Goal: Find specific page/section: Find specific page/section

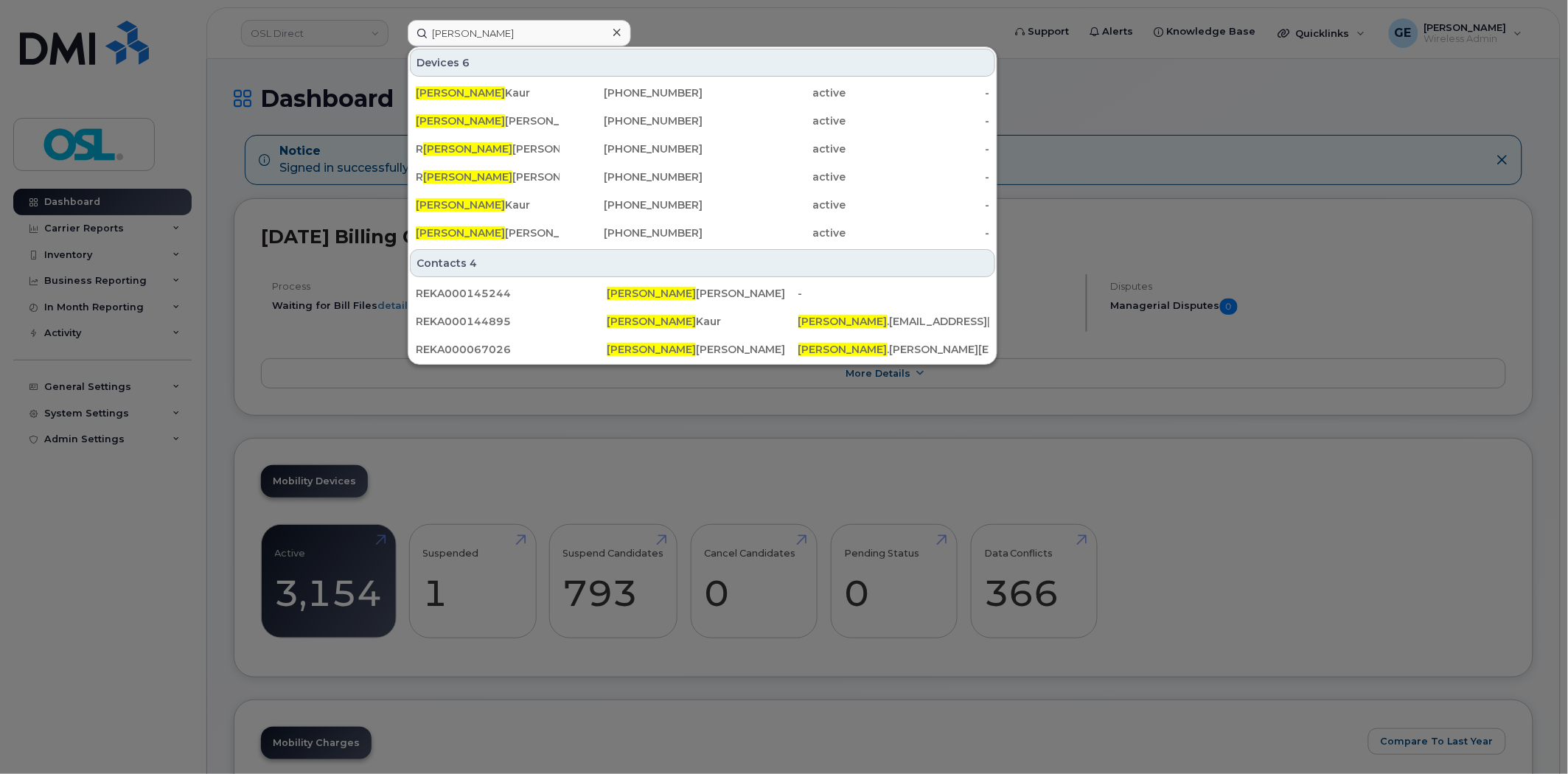
click at [522, 28] on input "[PERSON_NAME]" at bounding box center [519, 33] width 224 height 26
click at [724, 30] on div at bounding box center [784, 387] width 1568 height 774
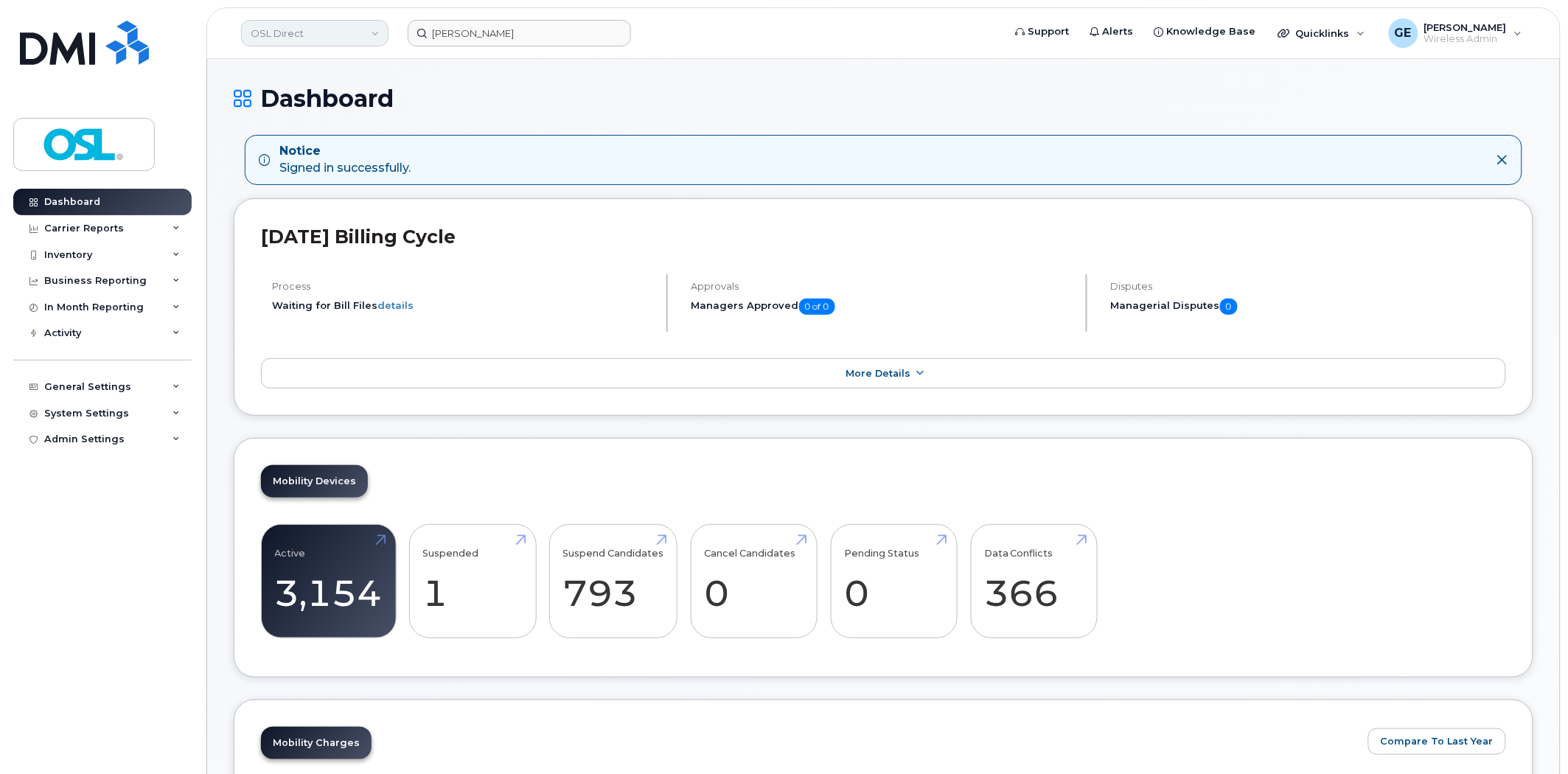
click at [344, 37] on link "OSL Direct" at bounding box center [314, 33] width 147 height 26
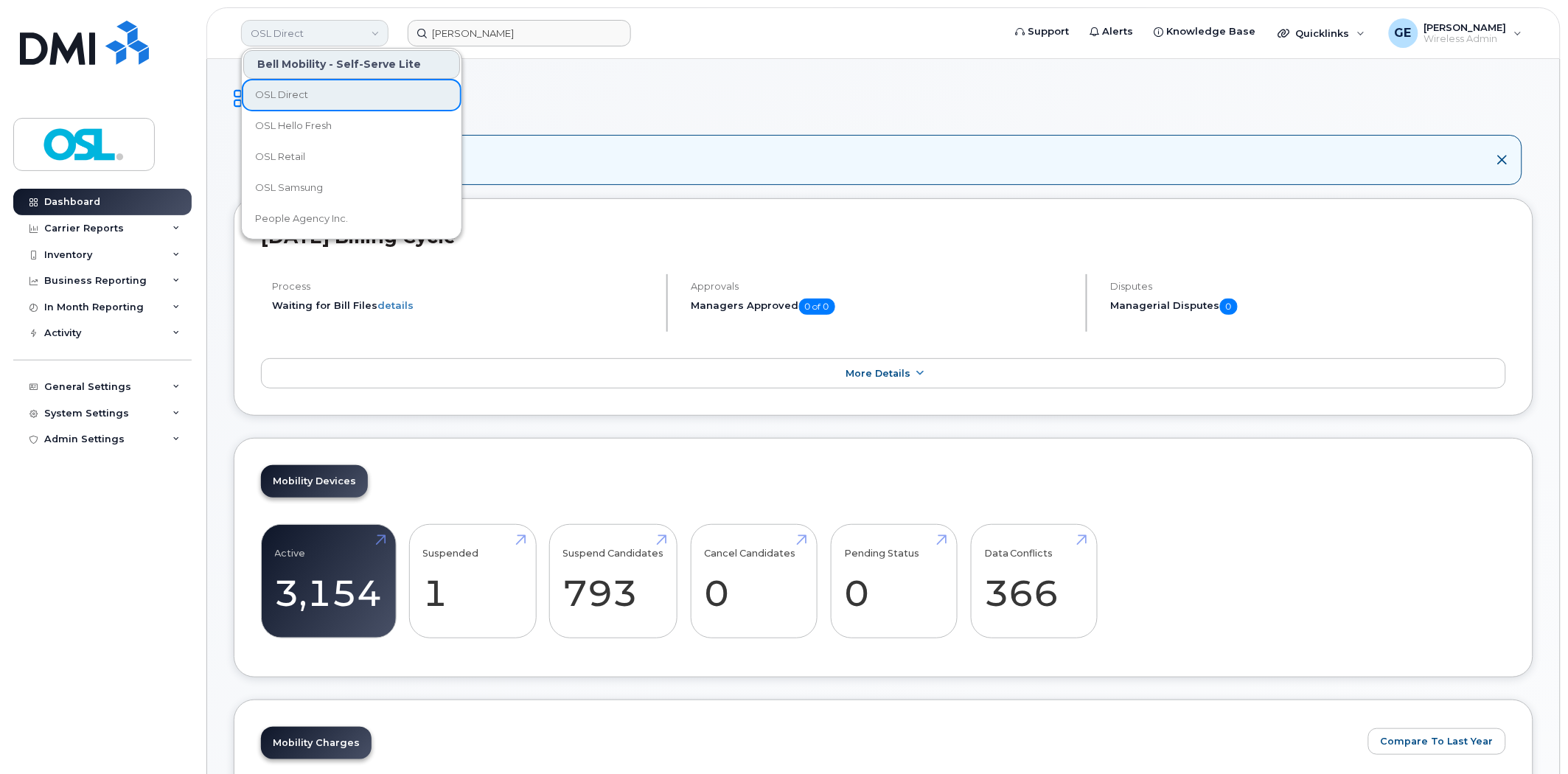
click at [348, 32] on link "OSL Direct" at bounding box center [314, 33] width 147 height 26
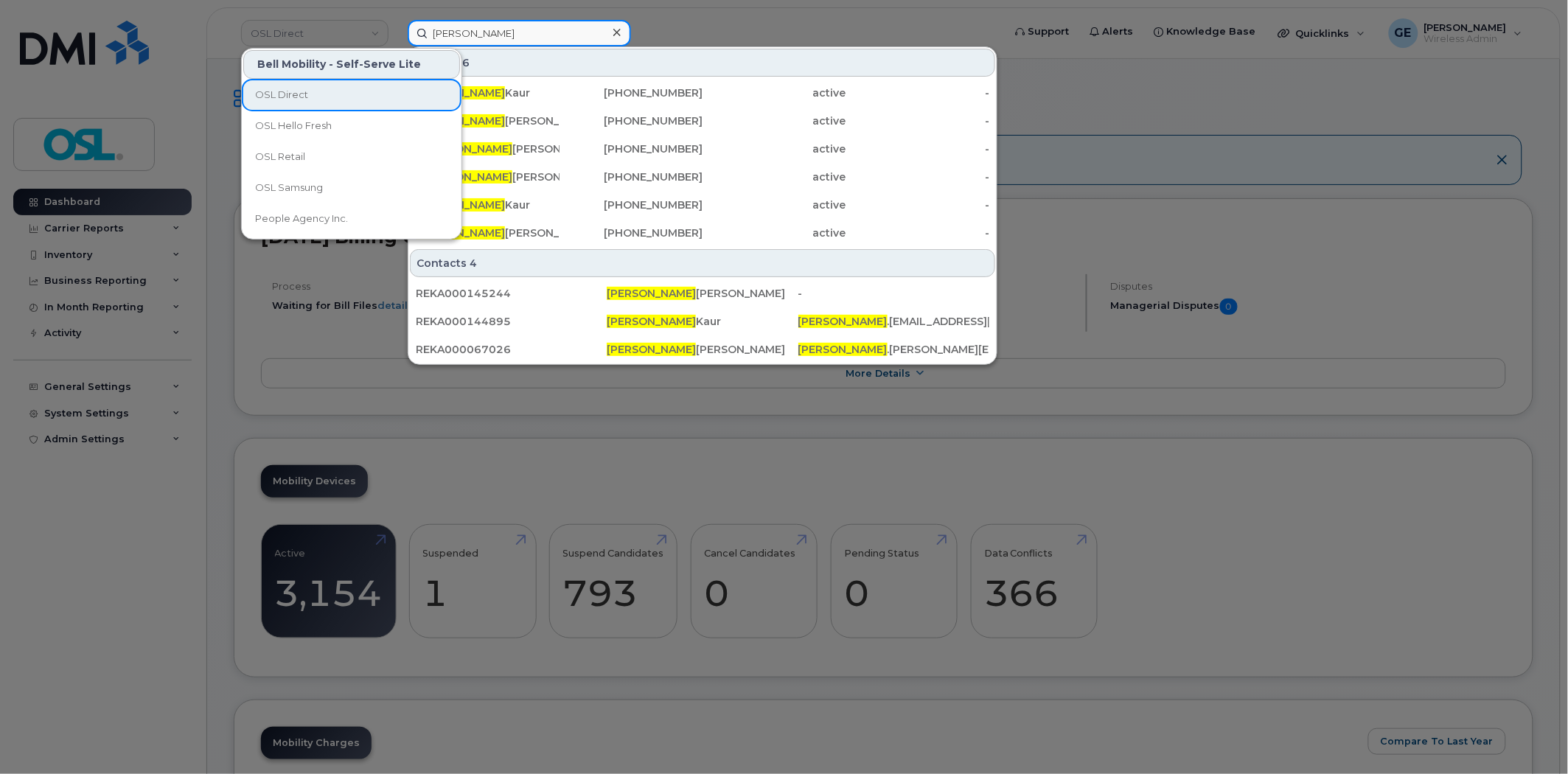
click at [514, 35] on input "[PERSON_NAME]" at bounding box center [519, 33] width 224 height 26
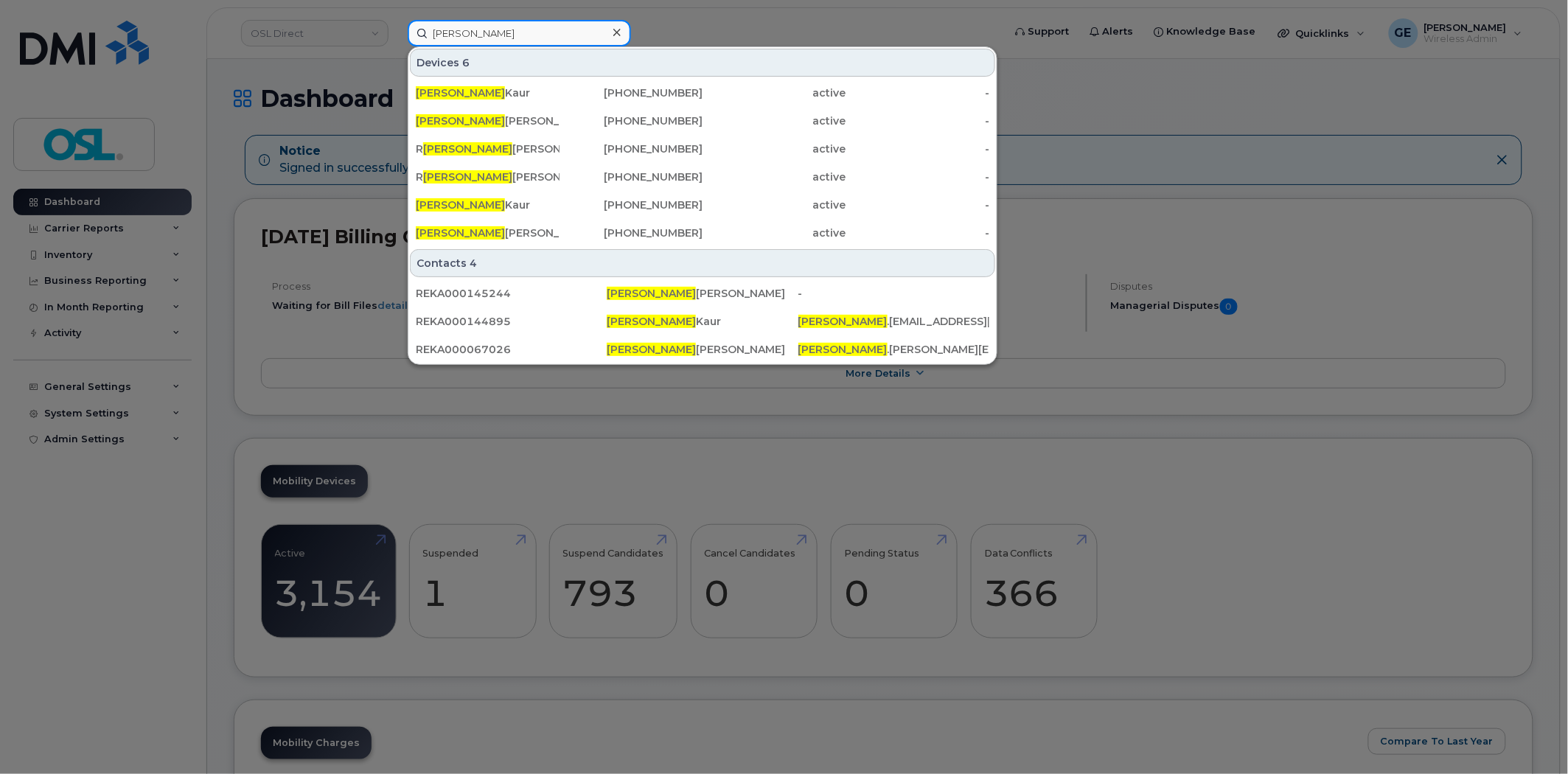
click at [518, 33] on input "[PERSON_NAME]" at bounding box center [519, 33] width 224 height 26
click at [504, 39] on input "[PERSON_NAME]" at bounding box center [519, 33] width 224 height 26
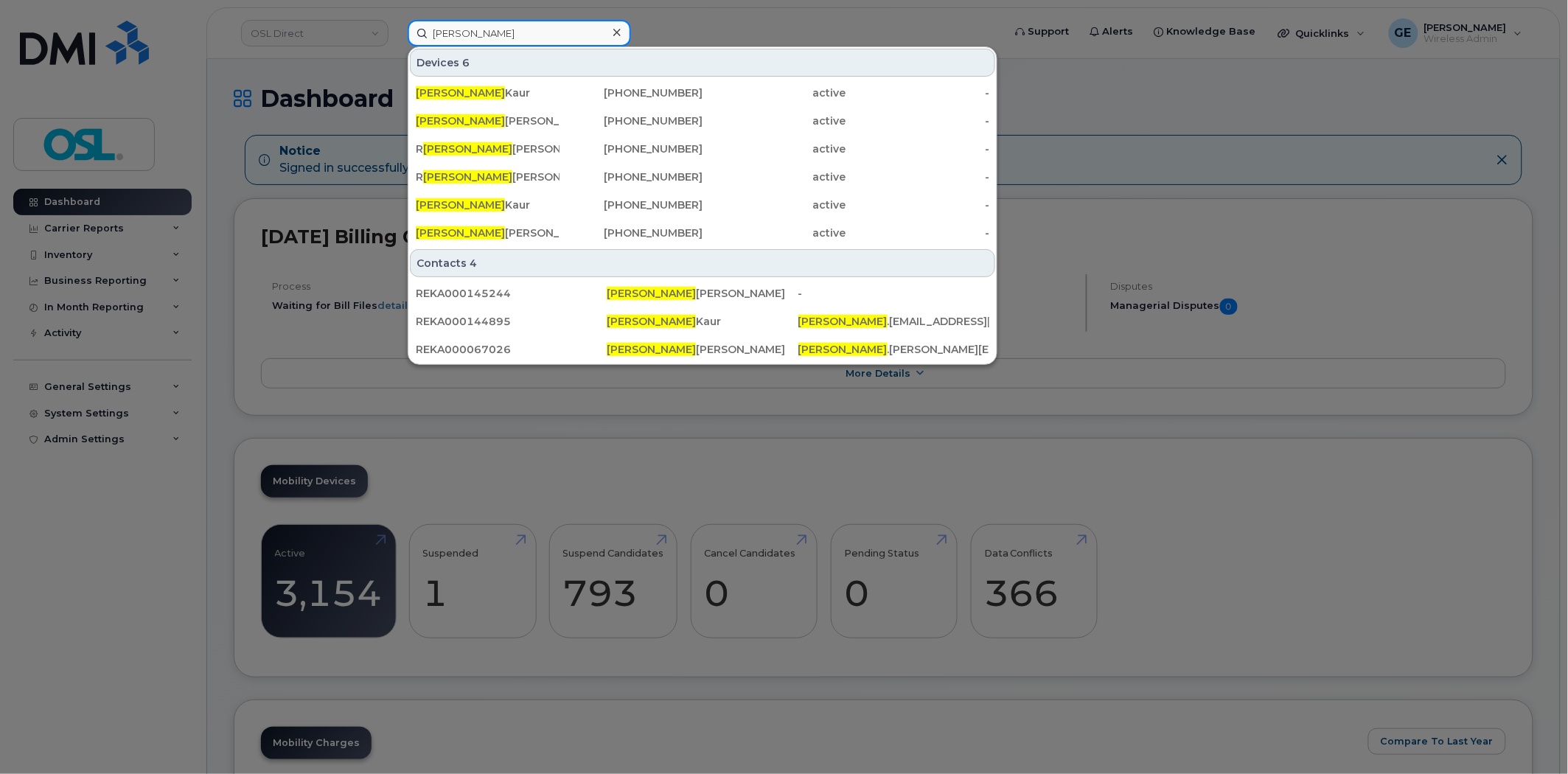
click at [504, 39] on input "[PERSON_NAME]" at bounding box center [519, 33] width 224 height 26
paste input "4165189354"
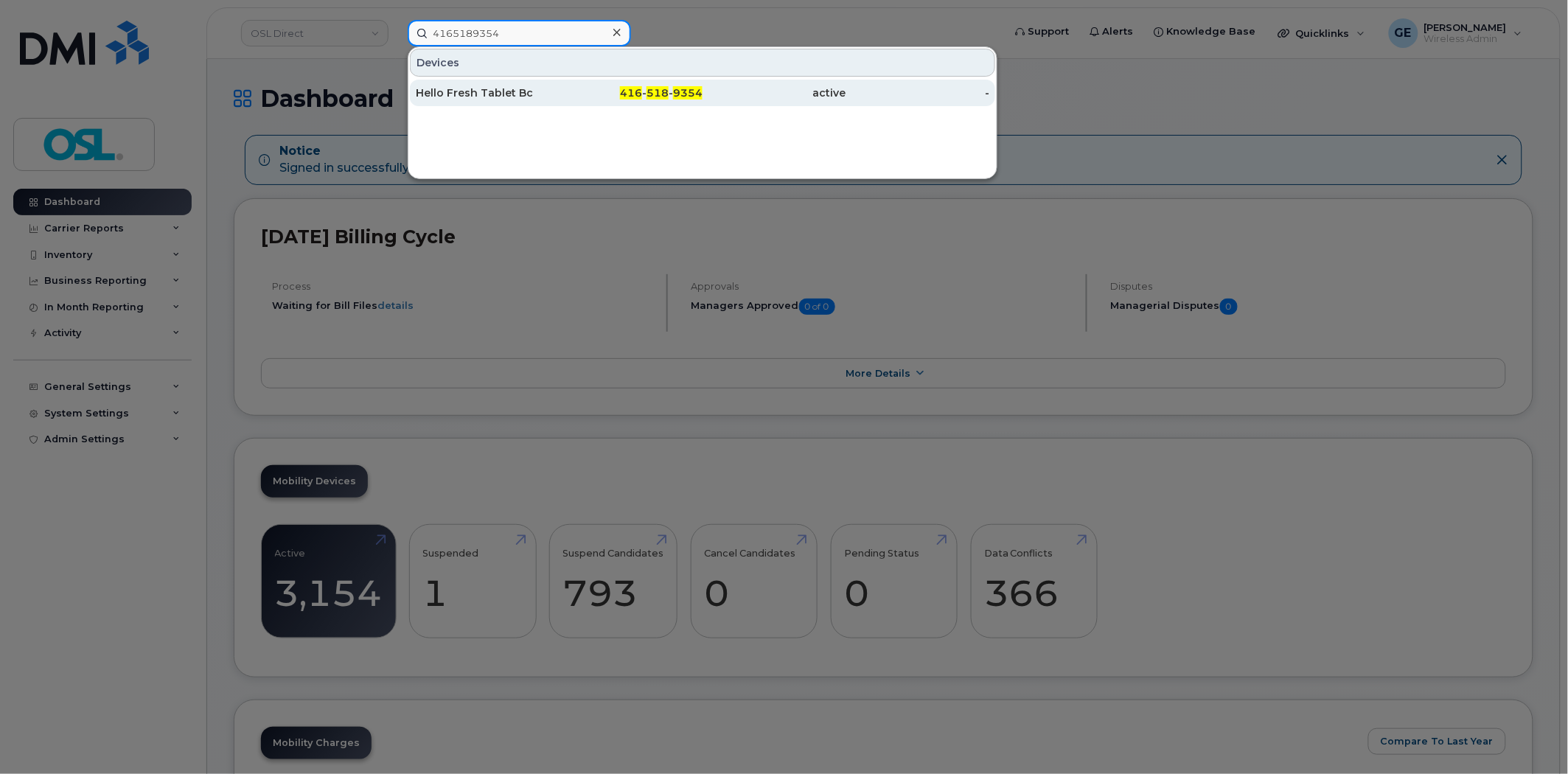
type input "4165189354"
click at [502, 87] on div "Hello Fresh Tablet Bc" at bounding box center [487, 93] width 144 height 15
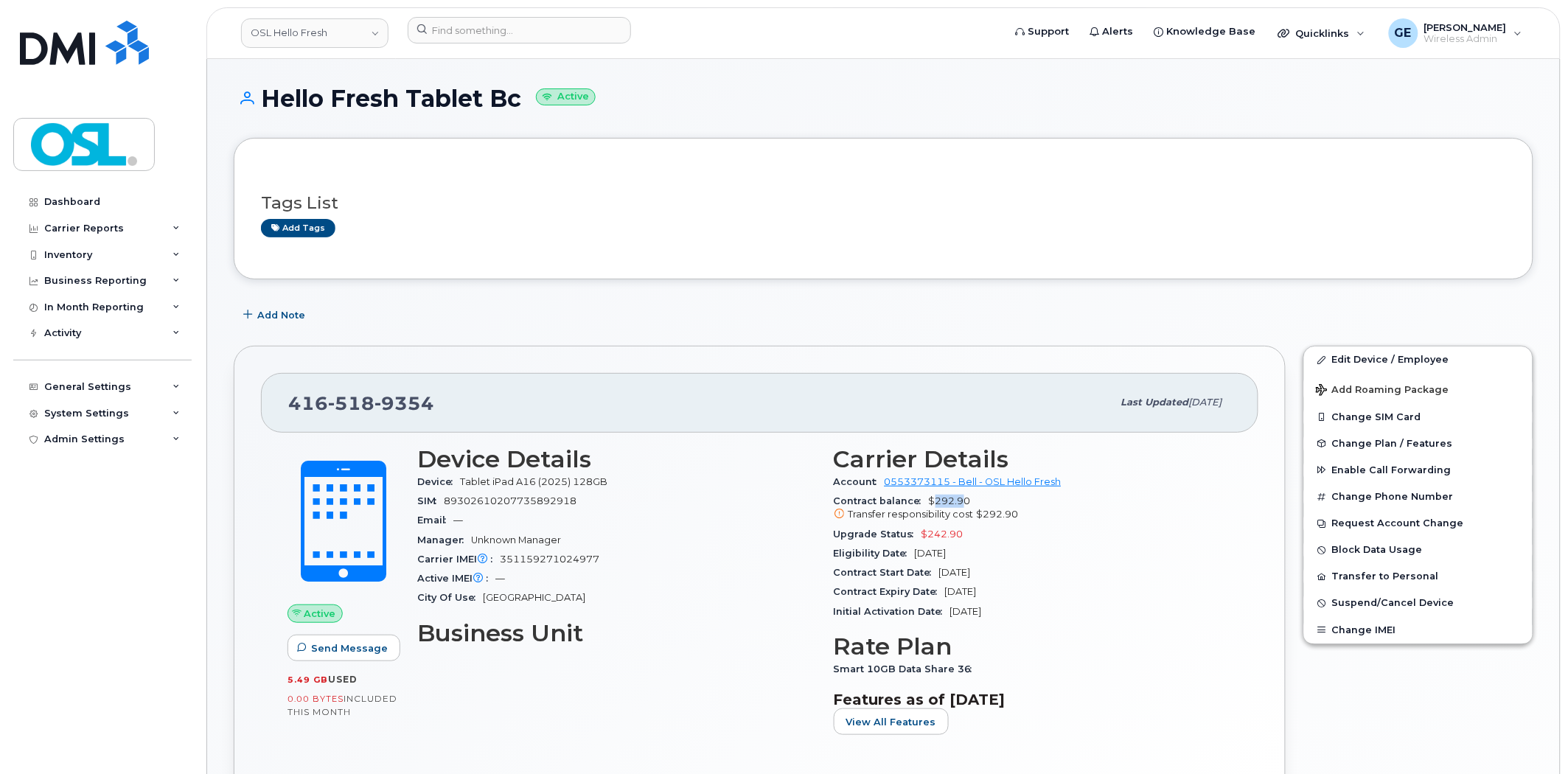
drag, startPoint x: 931, startPoint y: 504, endPoint x: 964, endPoint y: 500, distance: 33.2
click at [964, 500] on span "$292.90 Transfer responsibility cost $292.90" at bounding box center [1033, 509] width 399 height 26
drag, startPoint x: 921, startPoint y: 535, endPoint x: 962, endPoint y: 534, distance: 41.0
click at [962, 534] on div "Upgrade Status $242.90" at bounding box center [1033, 534] width 399 height 19
copy span "$242.90"
